Goal: Check status: Check status

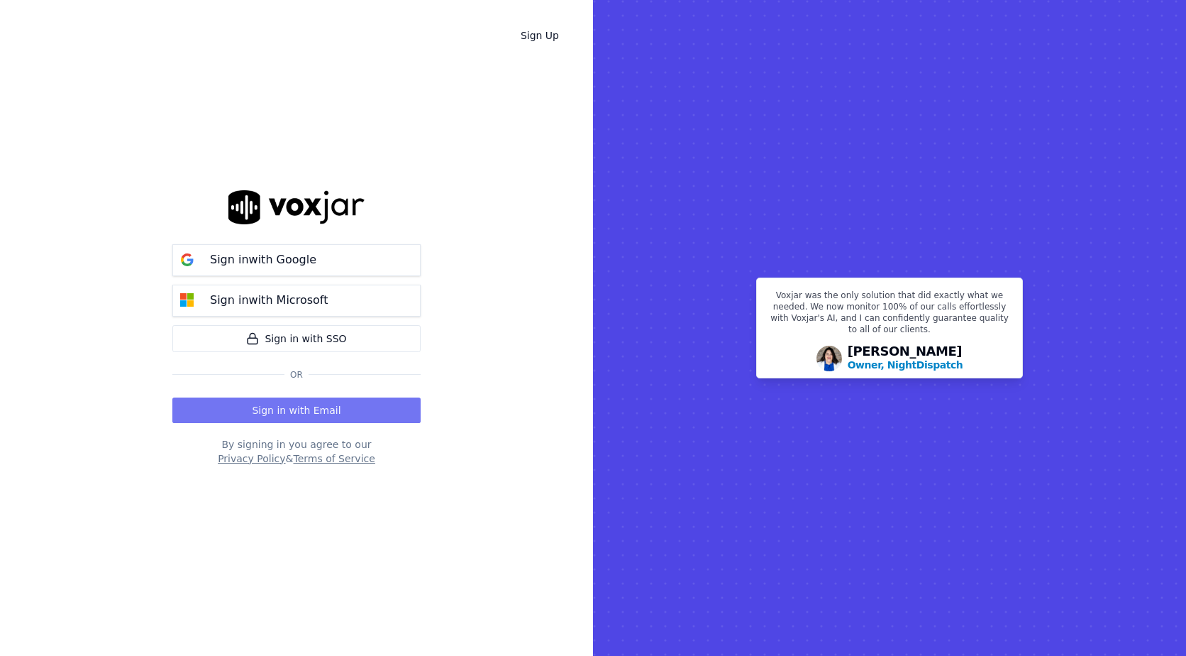
click at [329, 406] on button "Sign in with Email" at bounding box center [296, 410] width 248 height 26
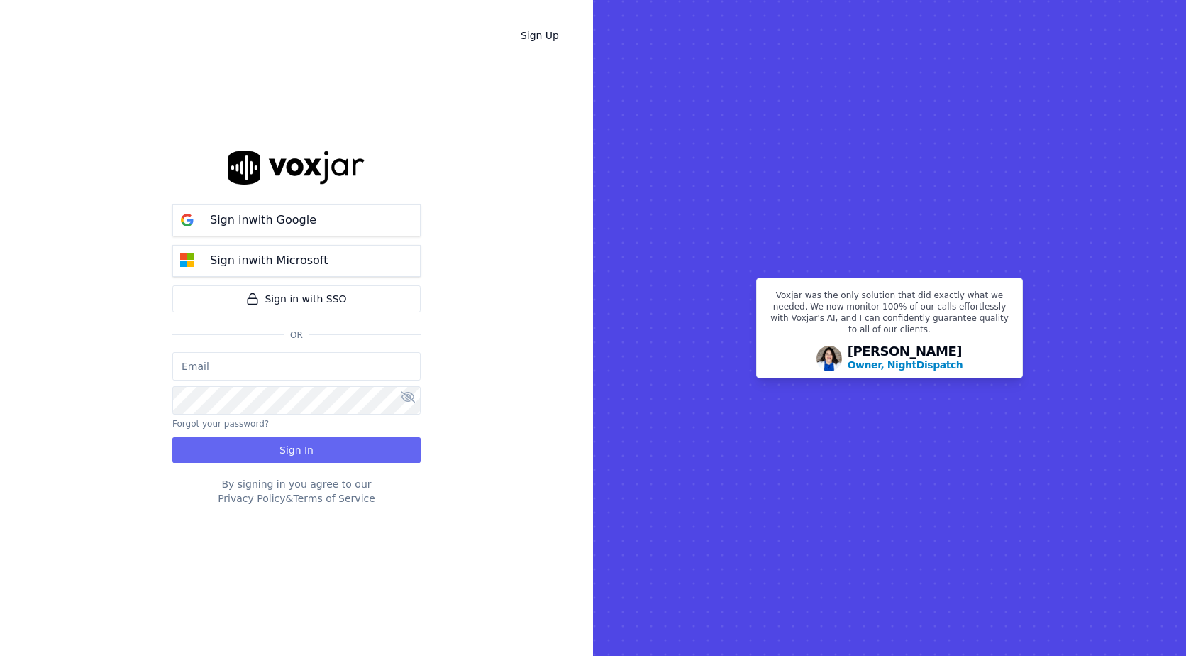
type input "bpaul@clearharbor.com"
click at [268, 448] on button "Sign In" at bounding box center [296, 450] width 248 height 26
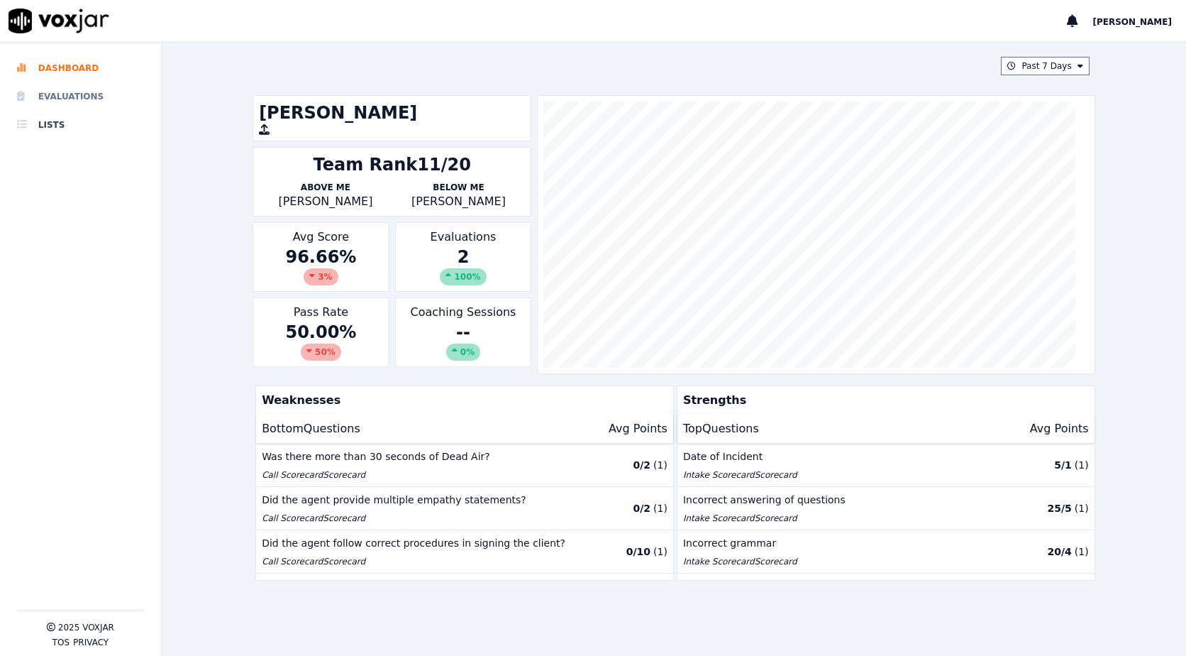
click at [97, 103] on li "Evaluations" at bounding box center [80, 96] width 127 height 28
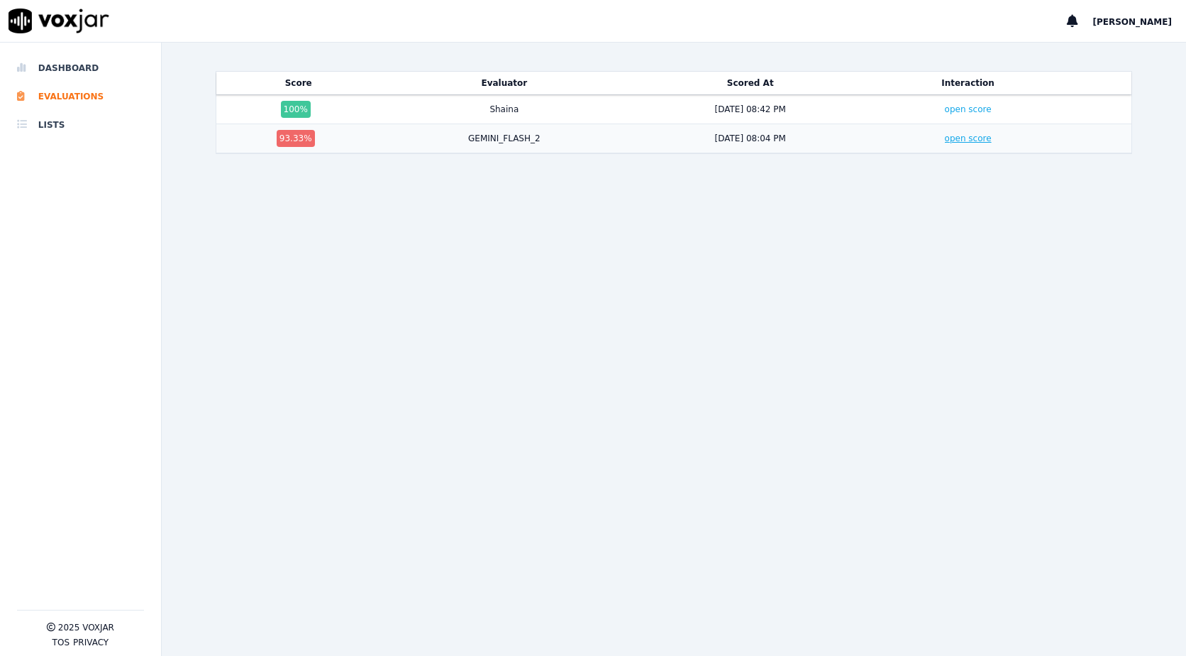
click at [945, 139] on link "open score" at bounding box center [968, 138] width 47 height 10
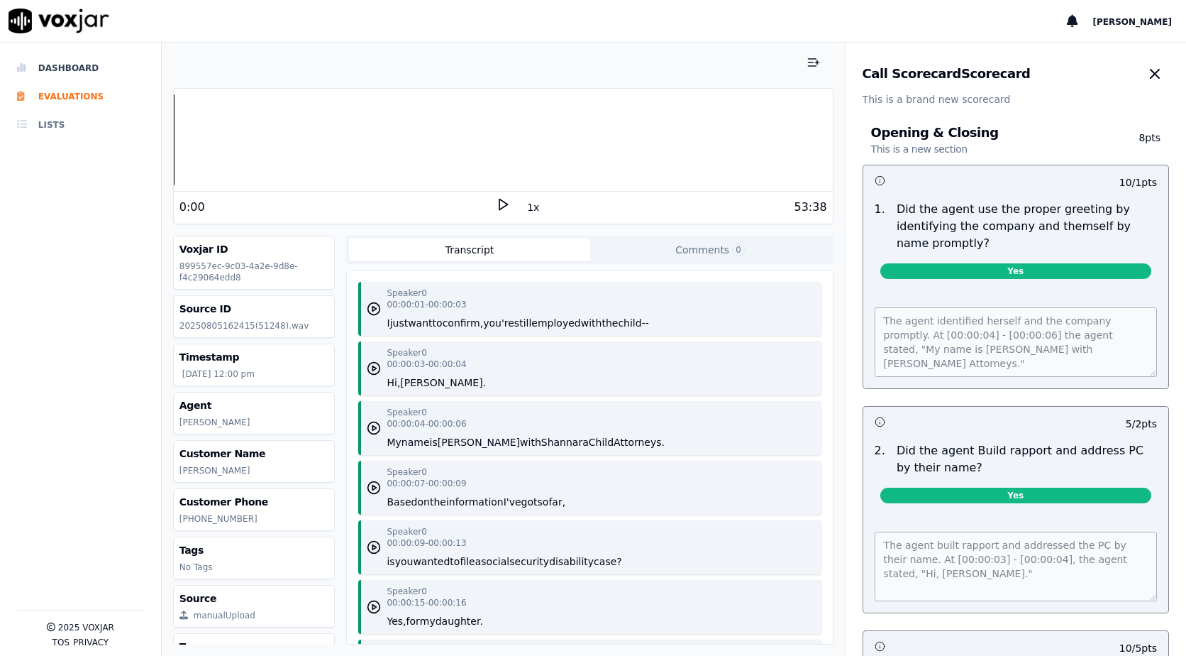
drag, startPoint x: 43, startPoint y: 125, endPoint x: 51, endPoint y: 119, distance: 9.7
click at [43, 125] on li "Lists" at bounding box center [80, 125] width 127 height 28
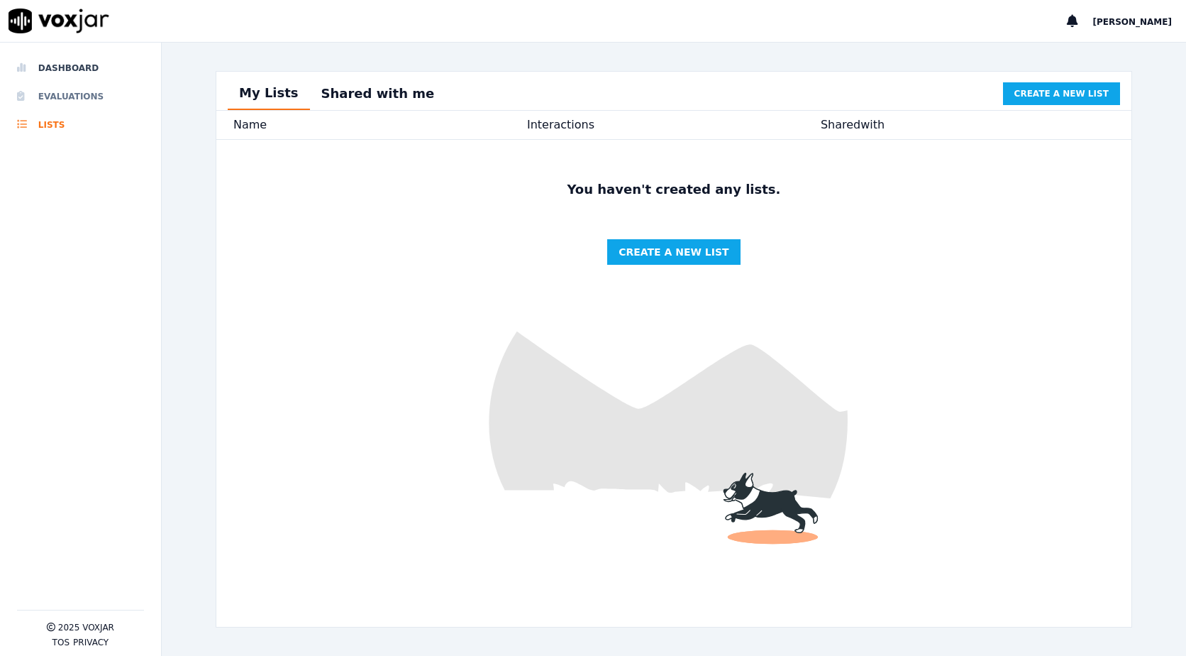
click at [75, 90] on li "Evaluations" at bounding box center [80, 96] width 127 height 28
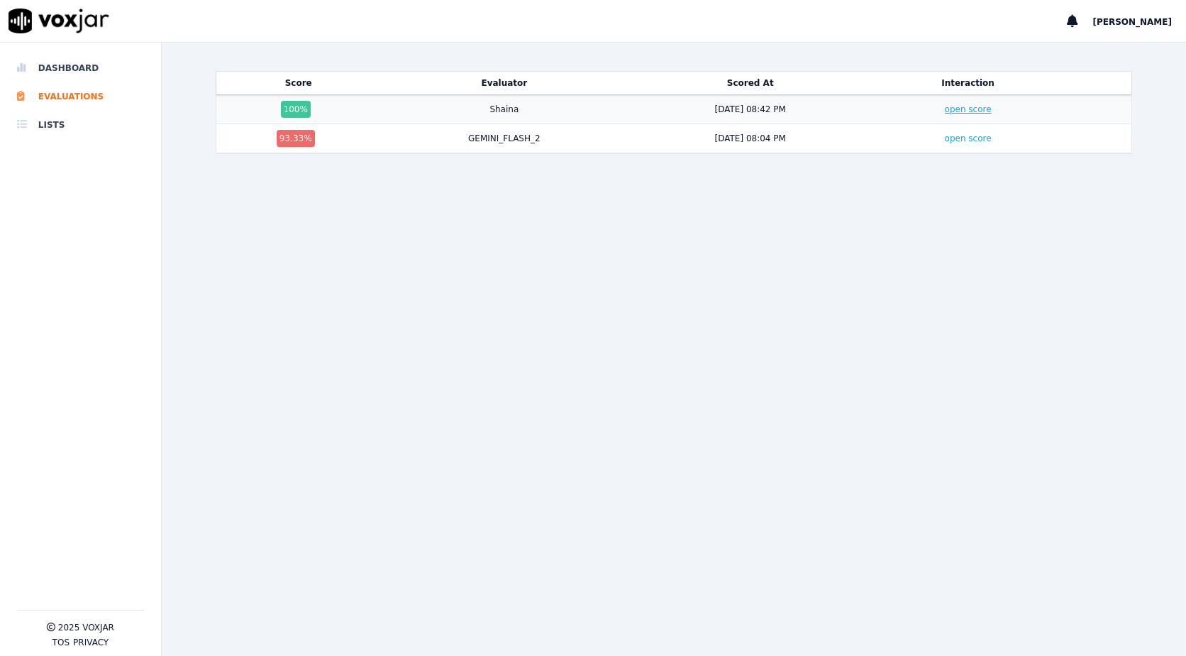
click at [948, 110] on link "open score" at bounding box center [968, 109] width 47 height 10
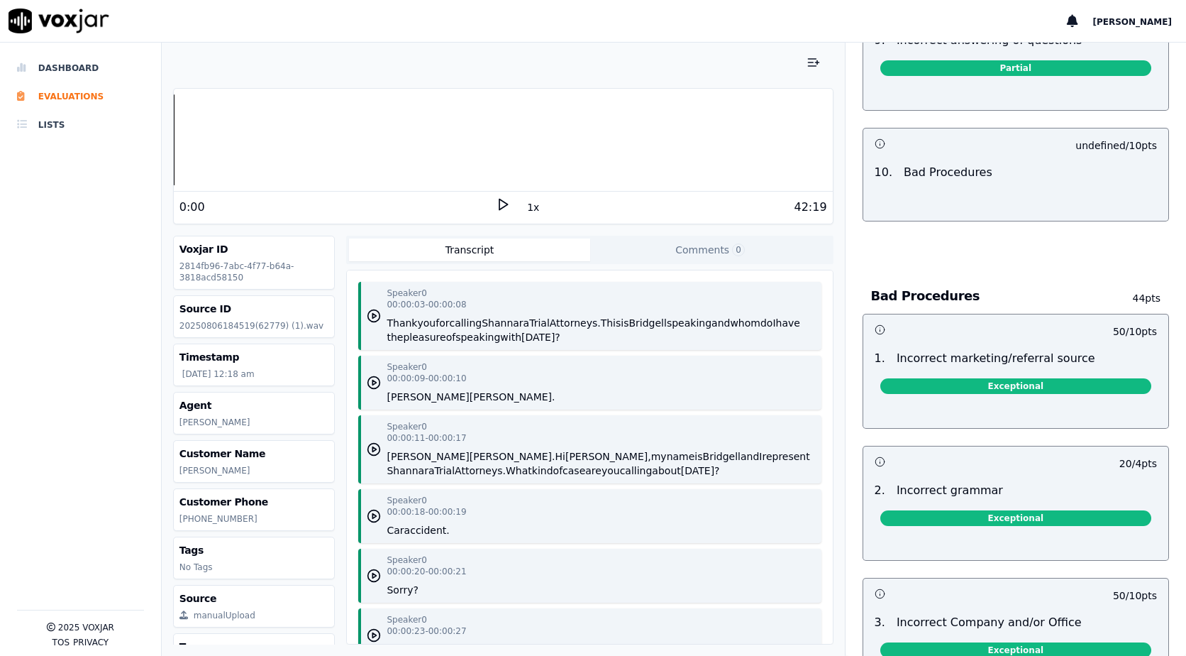
scroll to position [1837, 0]
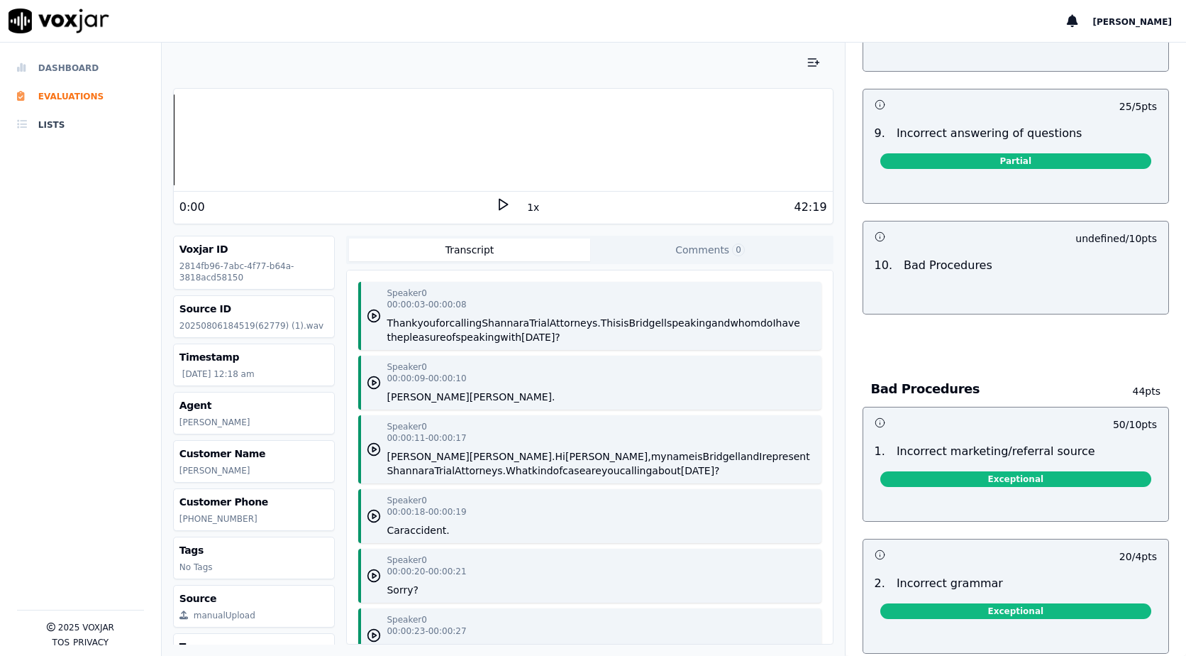
click at [34, 63] on li "Dashboard" at bounding box center [80, 68] width 127 height 28
